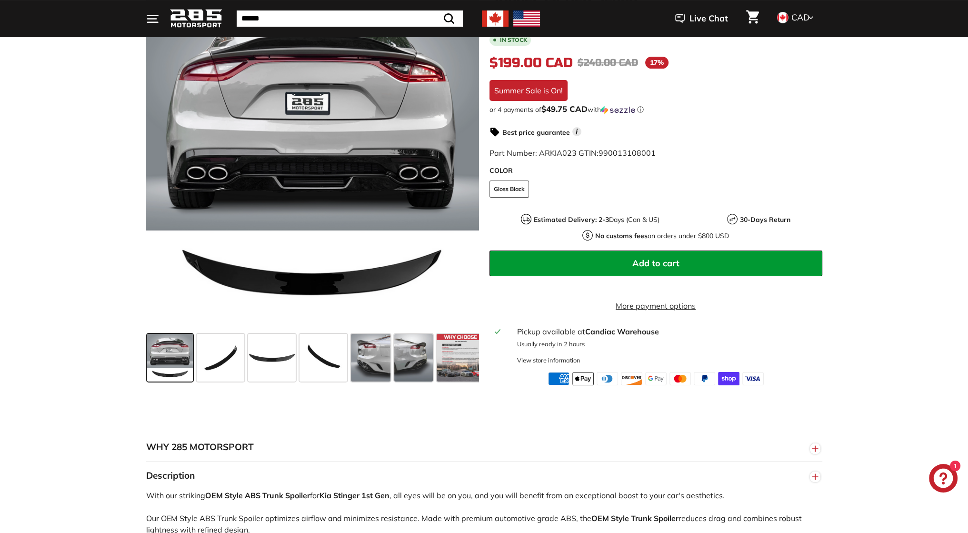
scroll to position [190, 0]
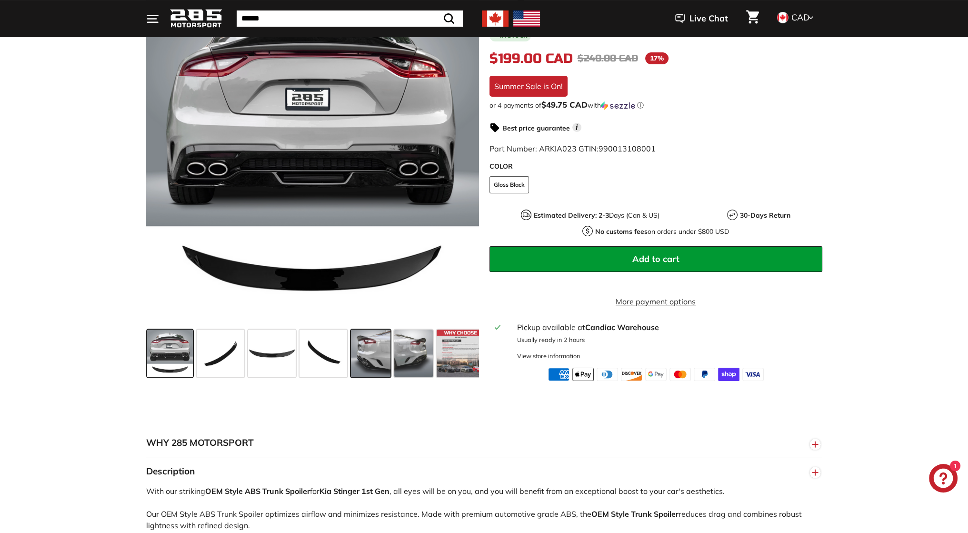
click at [359, 369] on span at bounding box center [371, 353] width 40 height 48
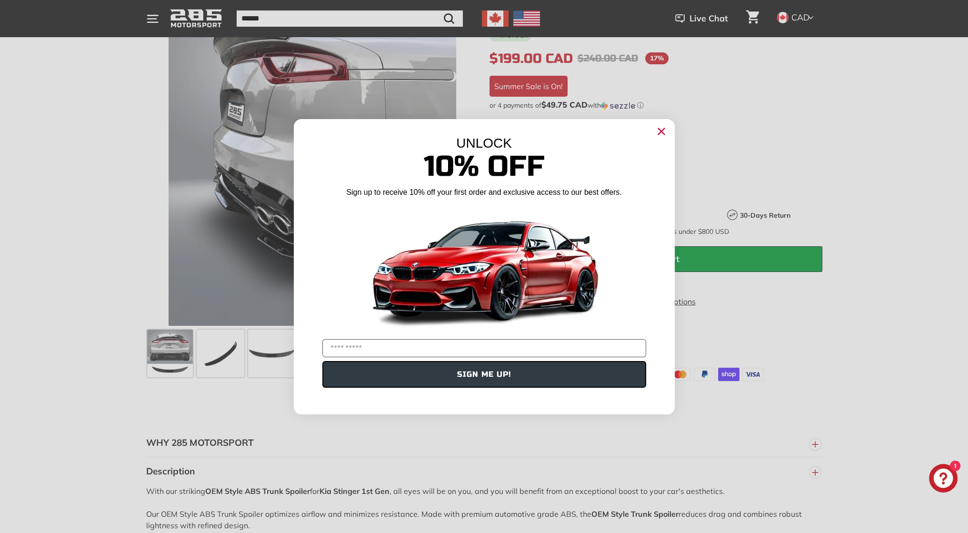
click at [656, 131] on circle "Close dialog" at bounding box center [661, 131] width 14 height 14
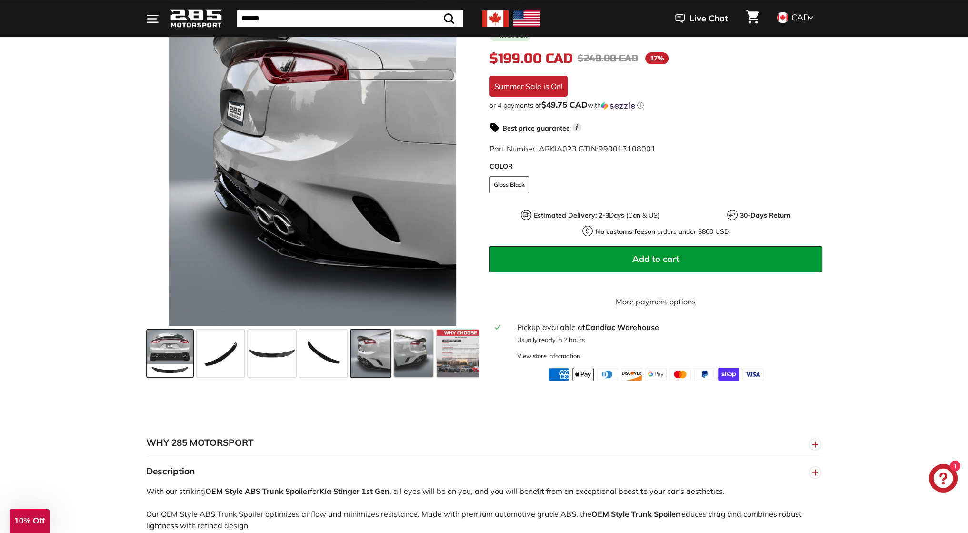
click at [170, 358] on span at bounding box center [170, 353] width 46 height 48
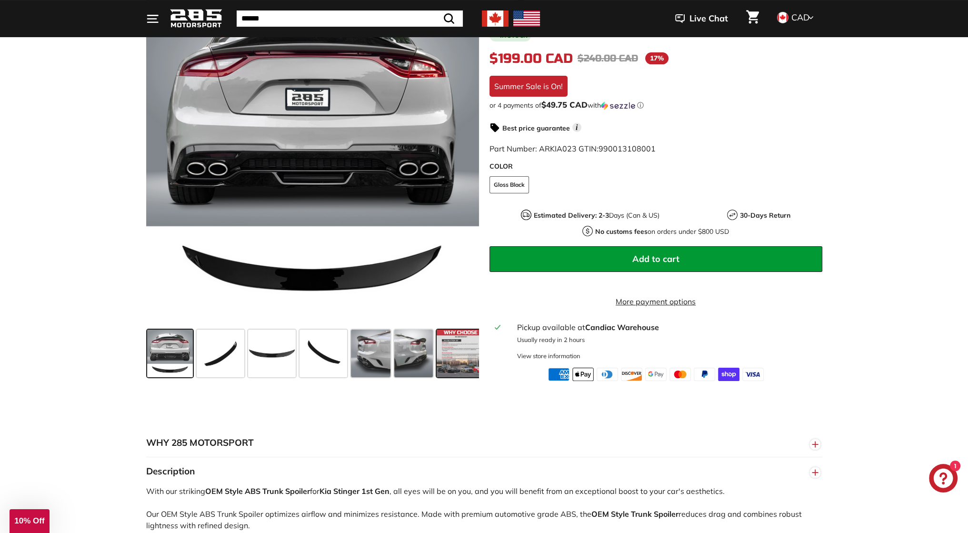
click at [455, 365] on span at bounding box center [461, 353] width 48 height 48
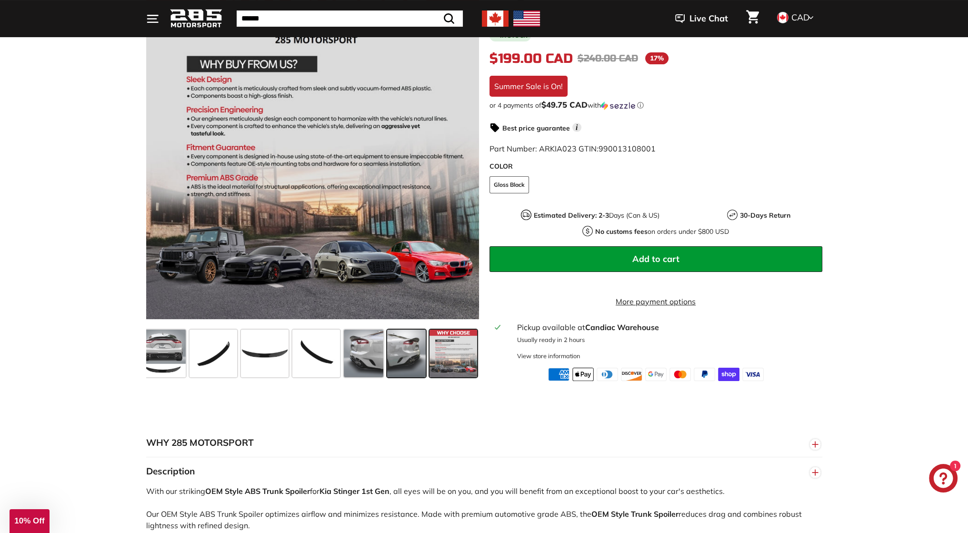
click at [398, 371] on span at bounding box center [406, 353] width 39 height 48
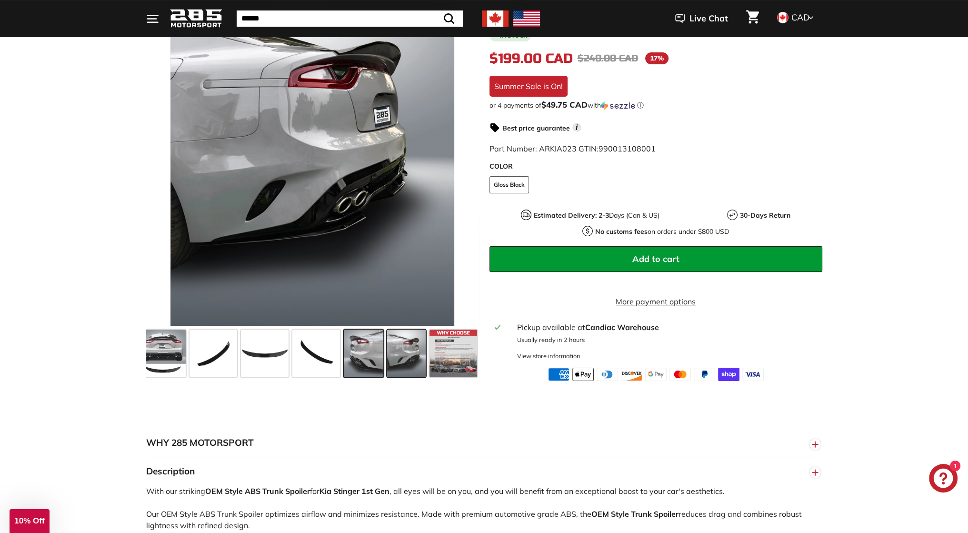
click at [367, 369] on span at bounding box center [364, 353] width 40 height 48
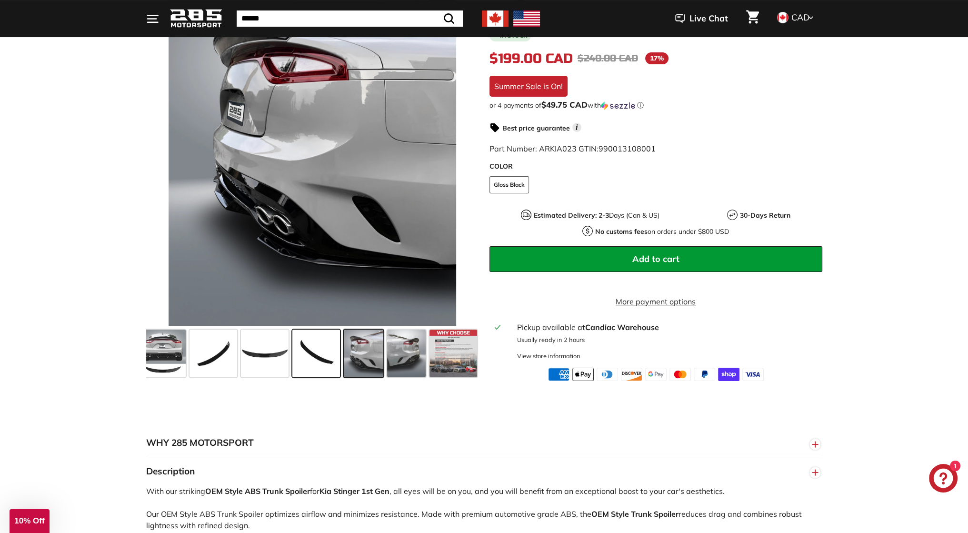
click at [317, 372] on span at bounding box center [316, 353] width 48 height 48
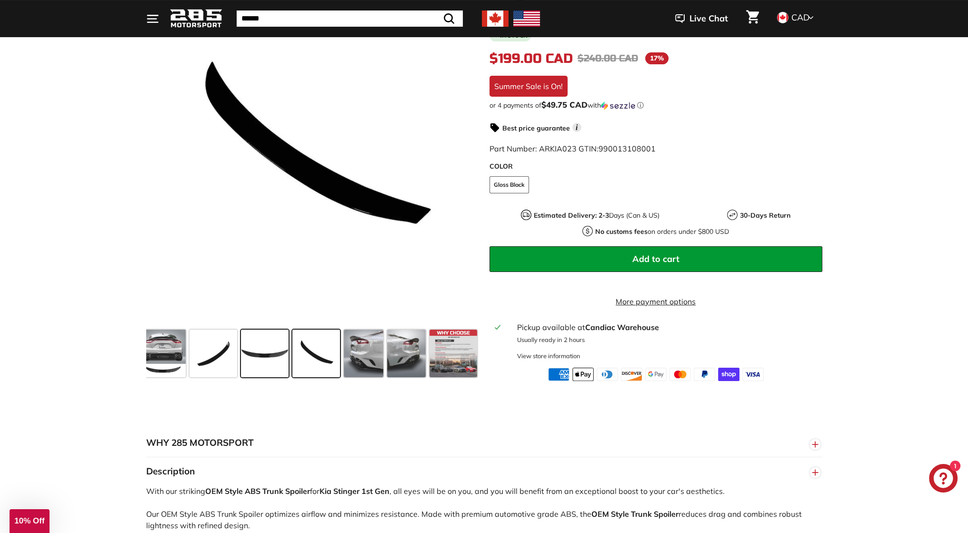
click at [269, 370] on span at bounding box center [265, 353] width 48 height 48
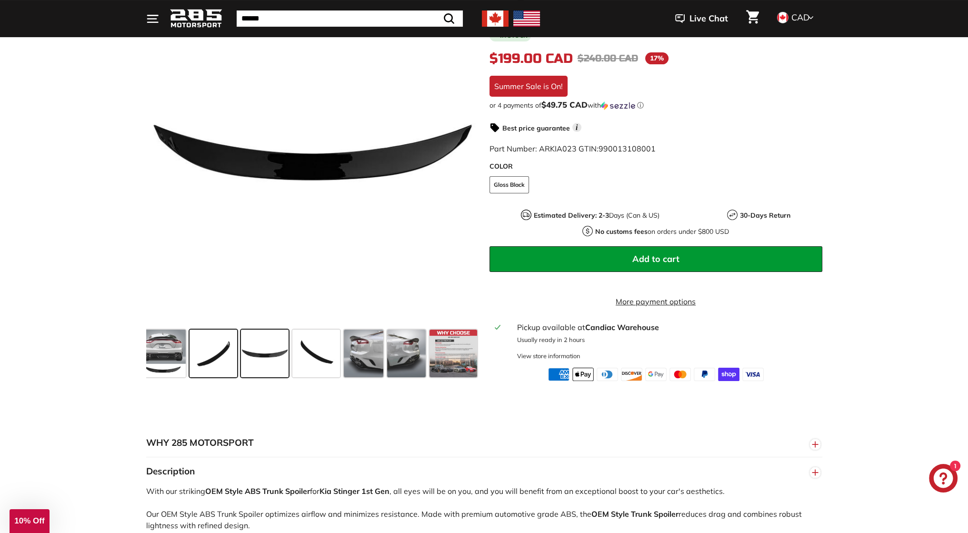
click at [217, 364] on span at bounding box center [213, 353] width 48 height 48
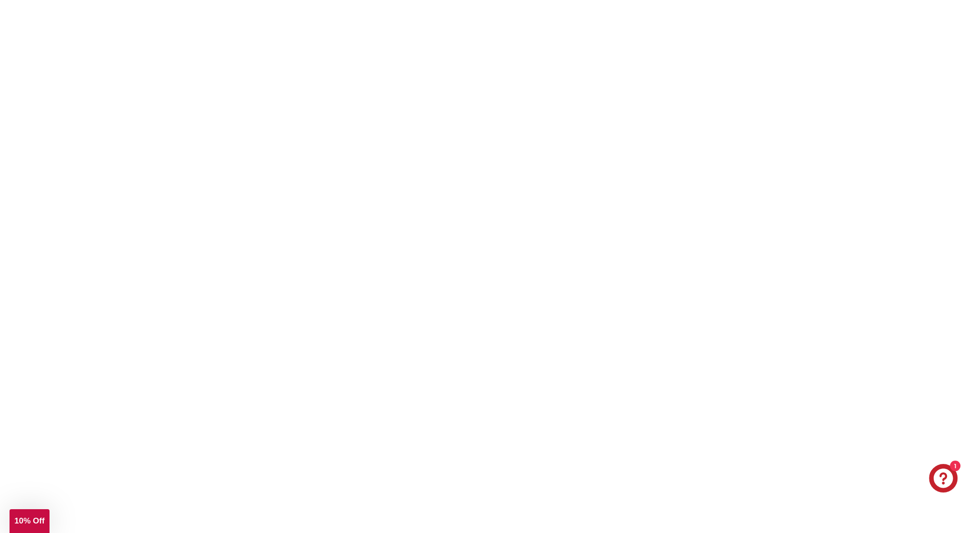
scroll to position [1190, 0]
